Goal: Transaction & Acquisition: Subscribe to service/newsletter

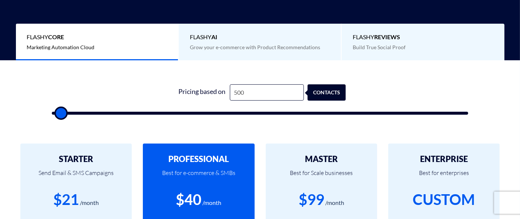
type input "2"
type input "500"
type input "25"
type input "500"
type input "255"
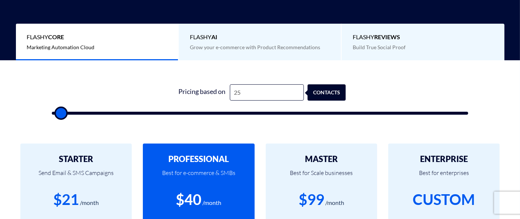
type input "500"
type input "255"
type input "500"
type input "255"
type input "500"
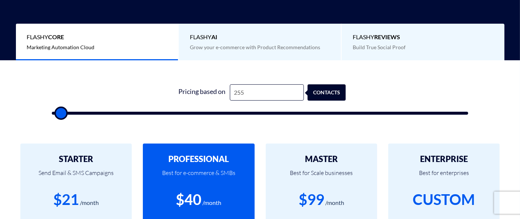
type input "25"
type input "500"
type input "2"
type input "500"
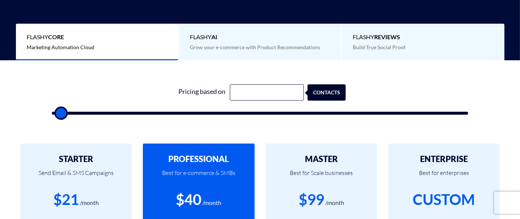
type input "5"
type input "500"
type input "50"
type input "500"
type input "5,000"
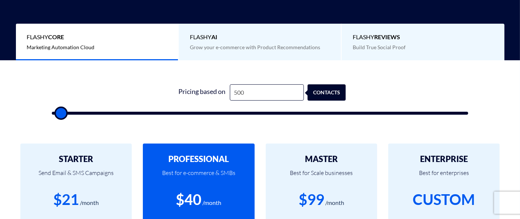
type input "5000"
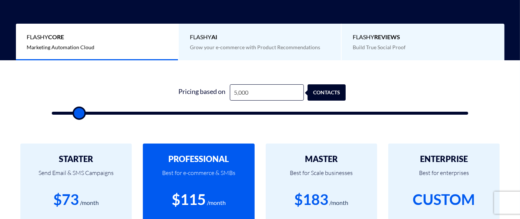
type input "50,000"
type input "50000"
type input "250,000"
type input "100000"
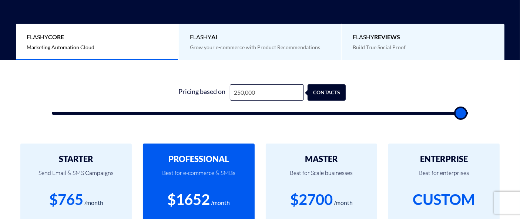
type input "250,000"
type input "100000"
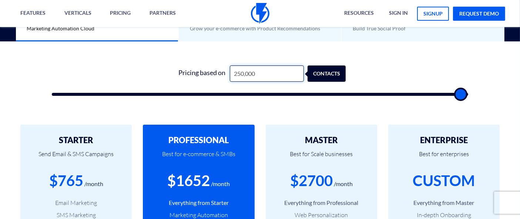
scroll to position [205, 0]
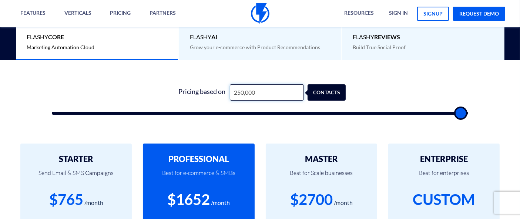
click at [261, 90] on input "250,000" at bounding box center [267, 92] width 74 height 17
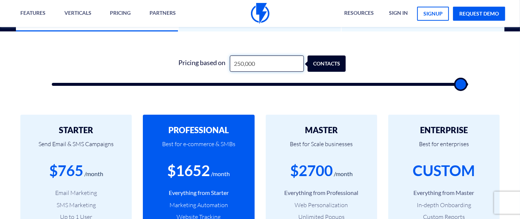
scroll to position [246, 0]
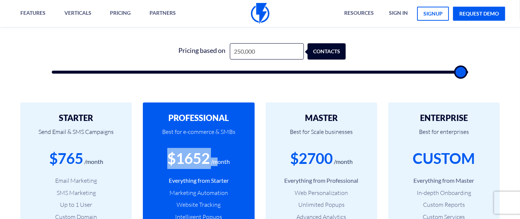
drag, startPoint x: 170, startPoint y: 160, endPoint x: 216, endPoint y: 160, distance: 45.9
click at [216, 160] on div "$1652 /month" at bounding box center [198, 158] width 89 height 21
click at [197, 163] on div "$1652" at bounding box center [188, 158] width 43 height 21
click at [250, 51] on input "250,000" at bounding box center [267, 51] width 74 height 17
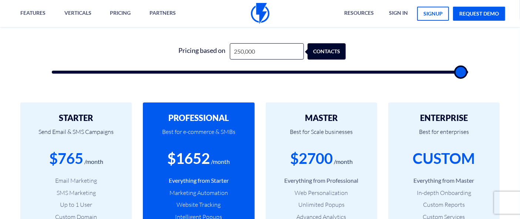
type input "99,500"
type input "99500"
type input "100,000"
type input "100000"
drag, startPoint x: 463, startPoint y: 67, endPoint x: 465, endPoint y: 70, distance: 4.0
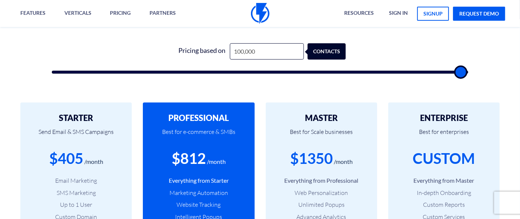
click at [465, 71] on input "range" at bounding box center [260, 72] width 416 height 3
click at [356, 94] on div "STARTER Send Email & SMS Campaigns $405 /month Email Marketing SMS Marketing Up…" at bounding box center [260, 199] width 520 height 222
click at [399, 52] on form "1 Pricing based on 100,000 contacts" at bounding box center [260, 58] width 416 height 31
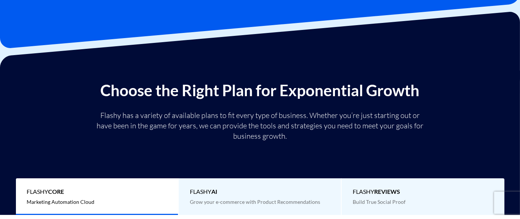
scroll to position [0, 0]
